Goal: Book appointment/travel/reservation

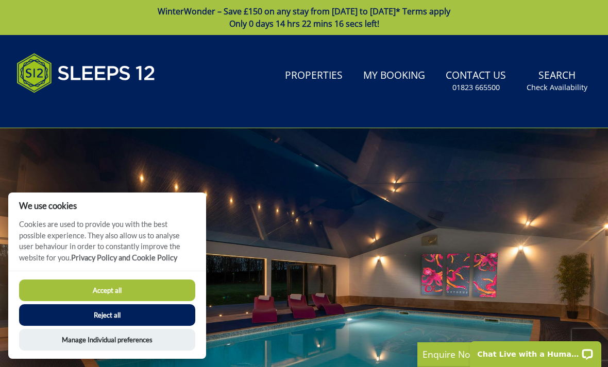
click at [251, 102] on div "Search Menu Properties My Booking Contact Us 01823 665500 Search Check Availabi…" at bounding box center [304, 81] width 608 height 68
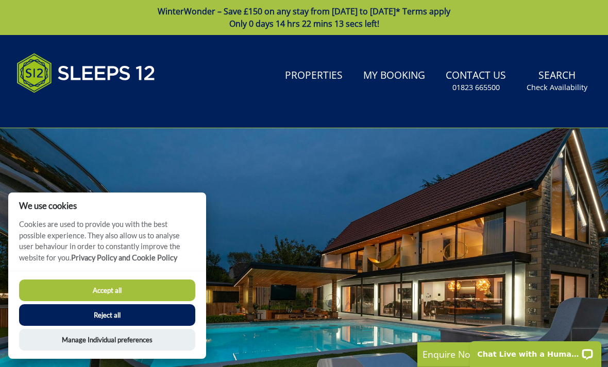
click at [127, 313] on button "Reject all" at bounding box center [107, 315] width 176 height 22
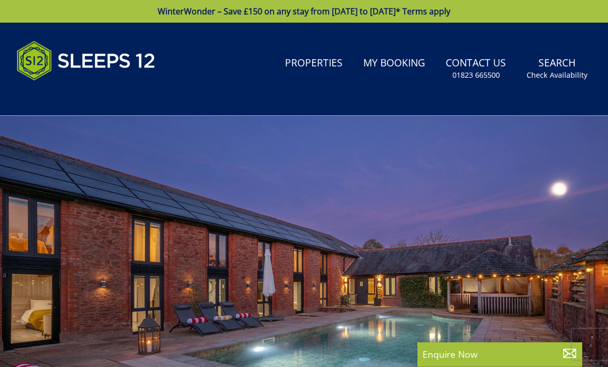
select select
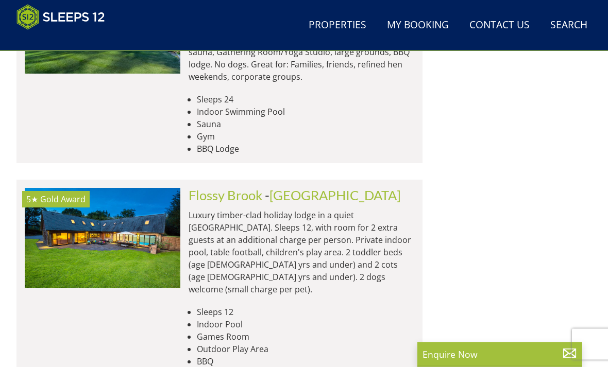
scroll to position [2566, 0]
click at [360, 306] on li "Sleeps 12" at bounding box center [305, 312] width 217 height 12
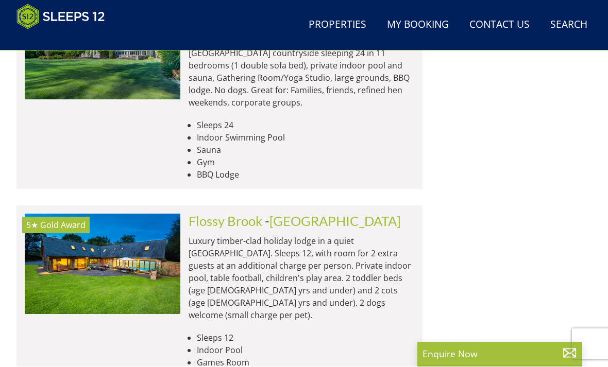
scroll to position [2540, 0]
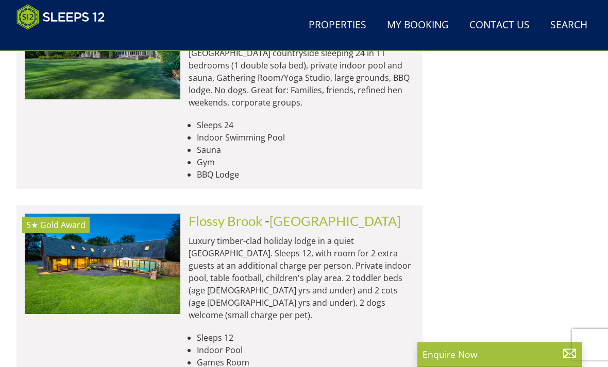
click at [139, 214] on img at bounding box center [103, 264] width 156 height 100
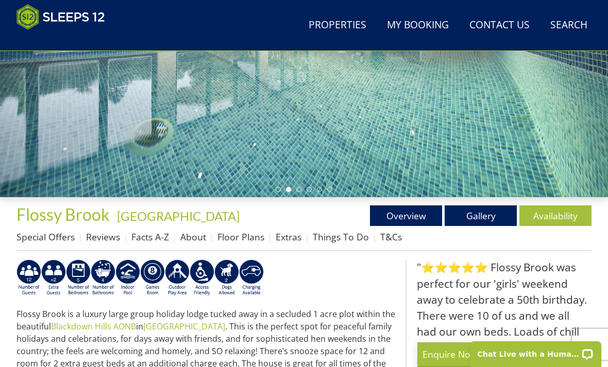
scroll to position [227, 0]
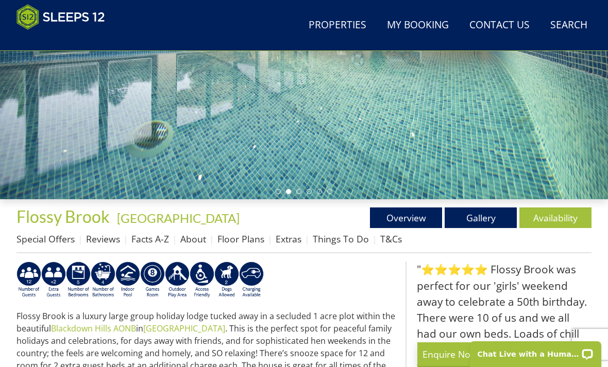
click at [559, 216] on link "Availability" at bounding box center [555, 218] width 72 height 21
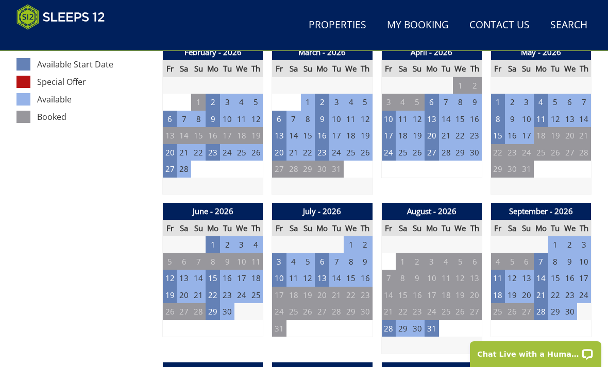
scroll to position [607, 0]
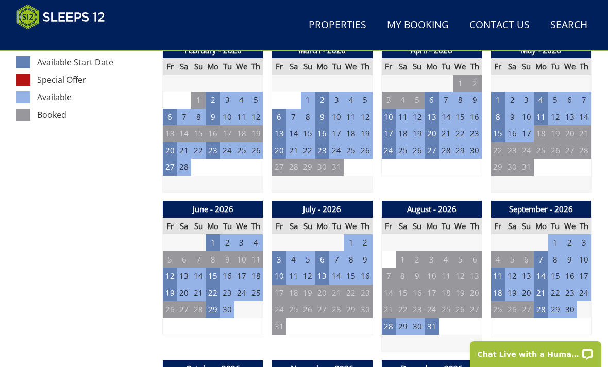
click at [398, 335] on td at bounding box center [431, 343] width 100 height 17
click at [397, 325] on td "29" at bounding box center [403, 326] width 14 height 17
click at [414, 324] on td "30" at bounding box center [417, 326] width 14 height 17
click at [391, 324] on td "28" at bounding box center [388, 326] width 14 height 17
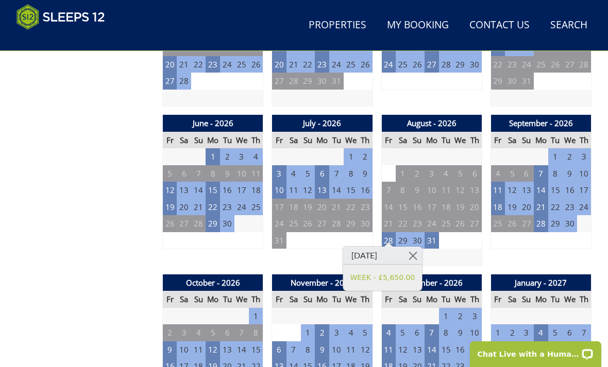
scroll to position [692, 0]
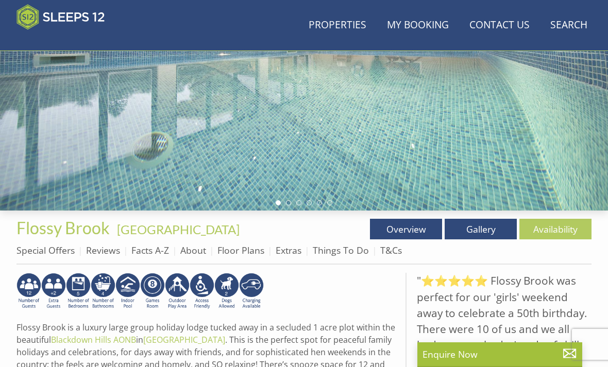
scroll to position [215, 0]
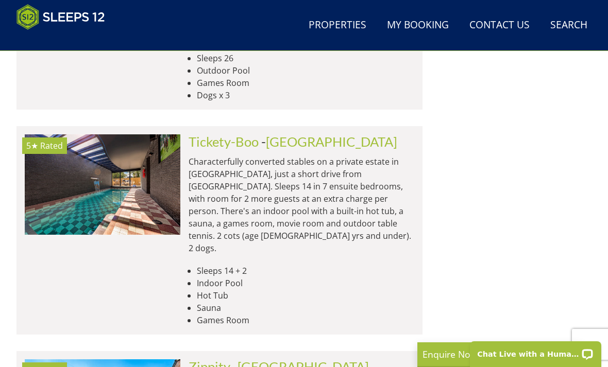
scroll to position [3551, 0]
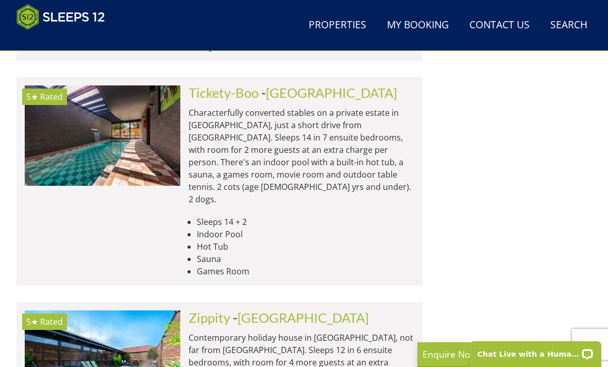
scroll to position [3571, 0]
click at [283, 310] on link "[GEOGRAPHIC_DATA]" at bounding box center [303, 317] width 131 height 15
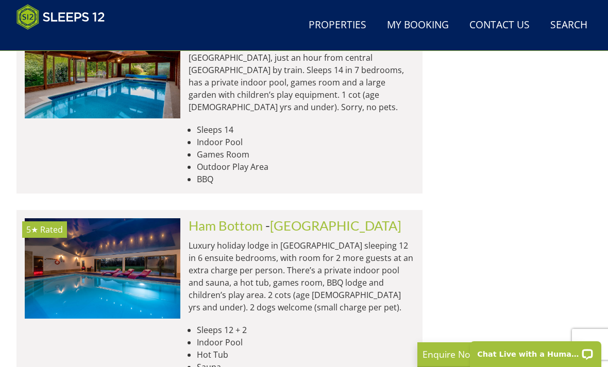
scroll to position [4339, 0]
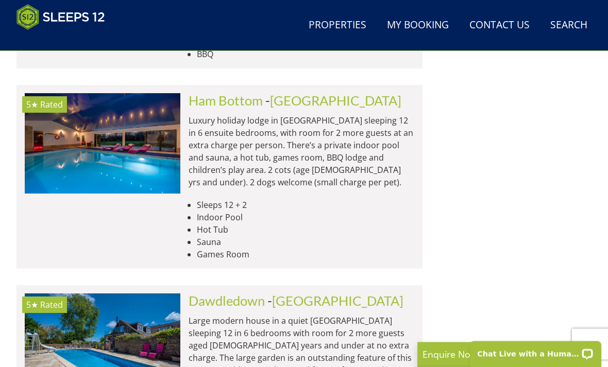
scroll to position [4441, 0]
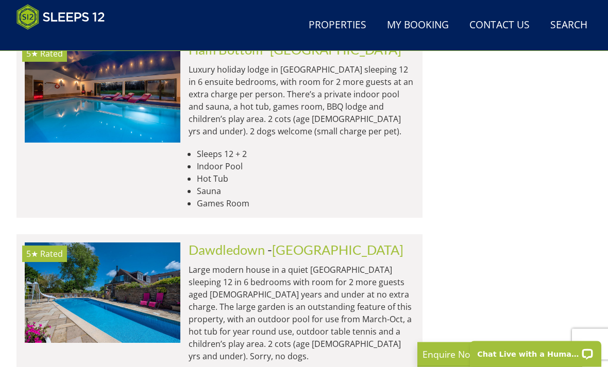
scroll to position [4492, 0]
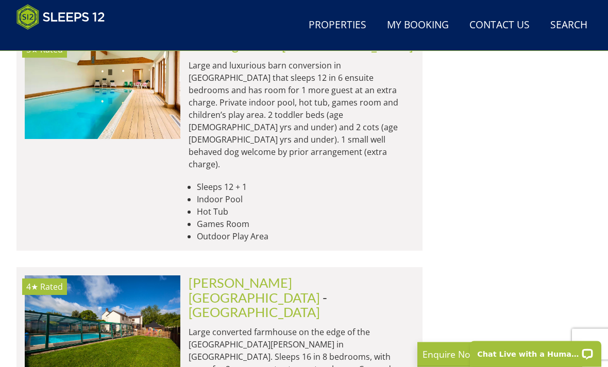
scroll to position [8598, 0]
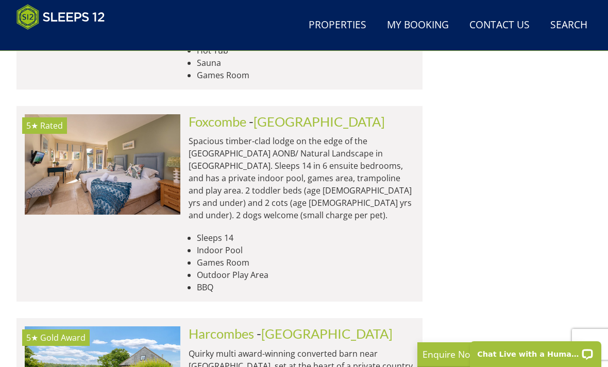
scroll to position [10761, 0]
